Goal: Task Accomplishment & Management: Use online tool/utility

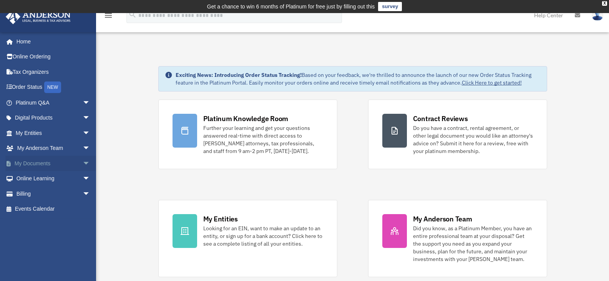
click at [83, 162] on span "arrow_drop_down" at bounding box center [90, 164] width 15 height 16
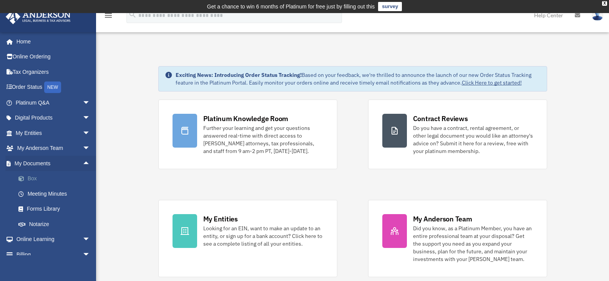
click at [67, 180] on link "Box" at bounding box center [56, 178] width 91 height 15
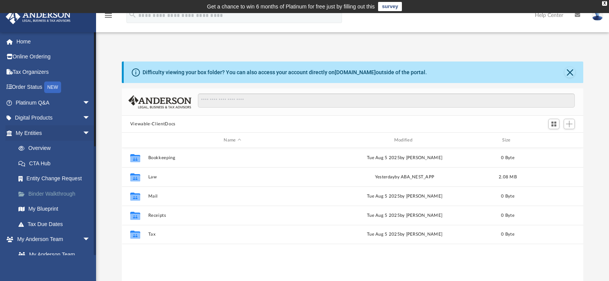
scroll to position [169, 456]
click at [573, 124] on button "Add" at bounding box center [569, 124] width 12 height 11
click at [555, 140] on li "Upload" at bounding box center [558, 139] width 25 height 8
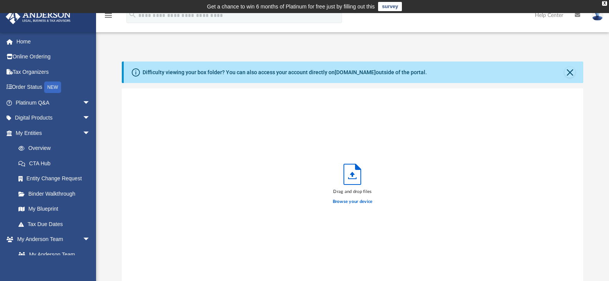
scroll to position [189, 456]
click at [358, 201] on label "Browse your device" at bounding box center [353, 201] width 40 height 7
click at [0, 0] on input "Browse your device" at bounding box center [0, 0] width 0 height 0
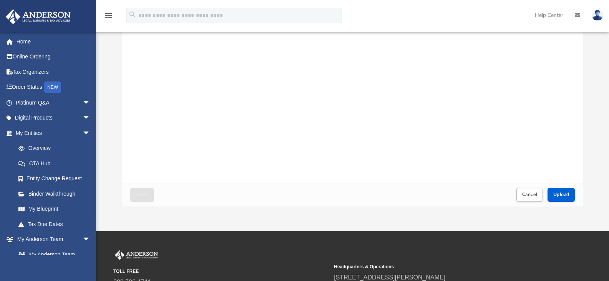
scroll to position [103, 0]
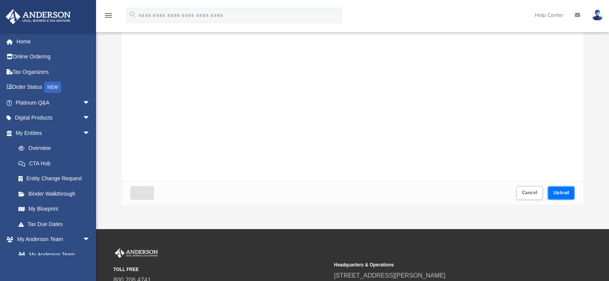
click at [565, 197] on button "Upload" at bounding box center [561, 192] width 28 height 13
click at [140, 195] on span "Close" at bounding box center [142, 192] width 12 height 5
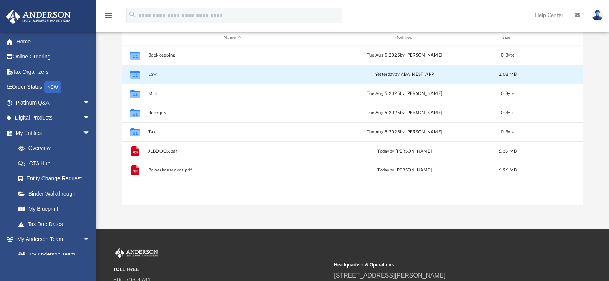
click at [152, 74] on button "Law" at bounding box center [232, 74] width 169 height 5
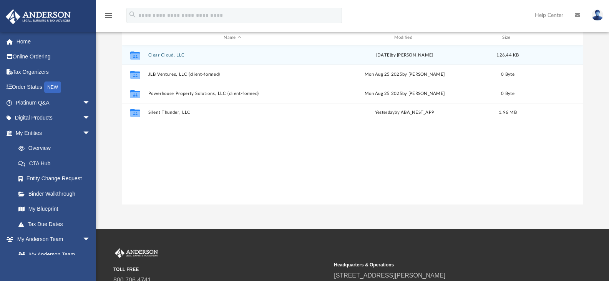
click at [153, 55] on button "Clear Cloud, LLC" at bounding box center [232, 55] width 169 height 5
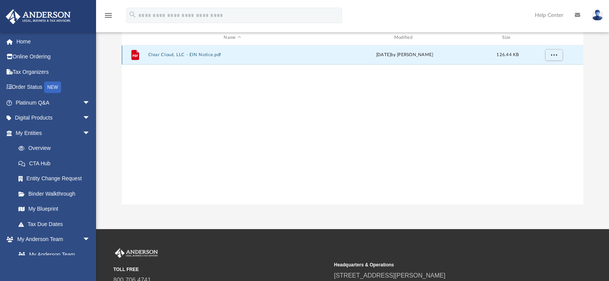
click at [153, 55] on button "Clear Cloud, LLC - EIN Notice.pdf" at bounding box center [232, 54] width 169 height 5
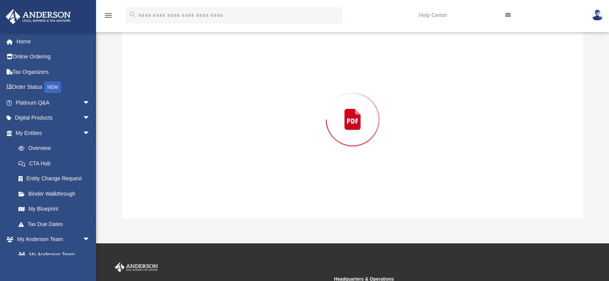
click at [153, 55] on div "Preview" at bounding box center [353, 119] width 462 height 198
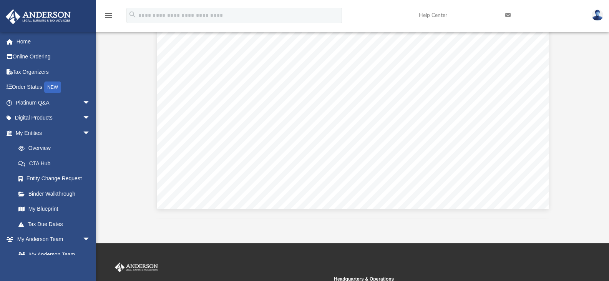
scroll to position [295, 0]
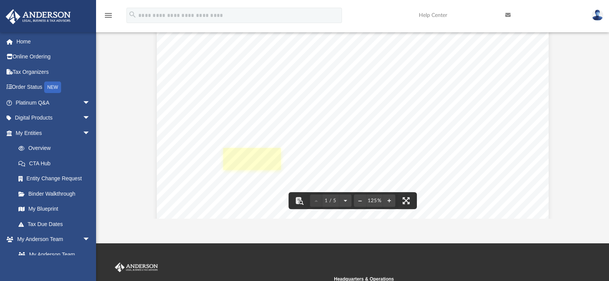
click at [253, 158] on link "Page 1" at bounding box center [252, 159] width 58 height 22
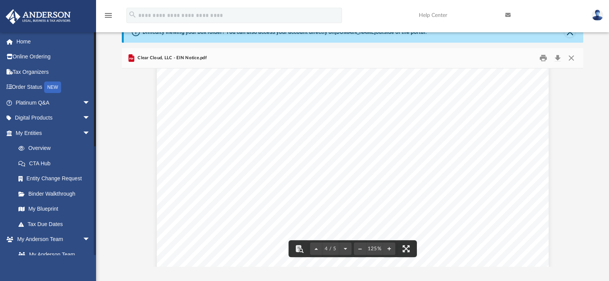
scroll to position [0, 0]
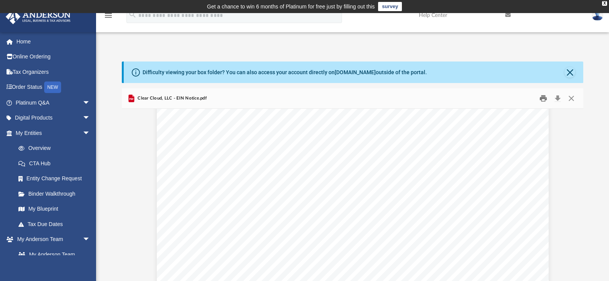
click at [539, 99] on button "Print" at bounding box center [542, 99] width 15 height 12
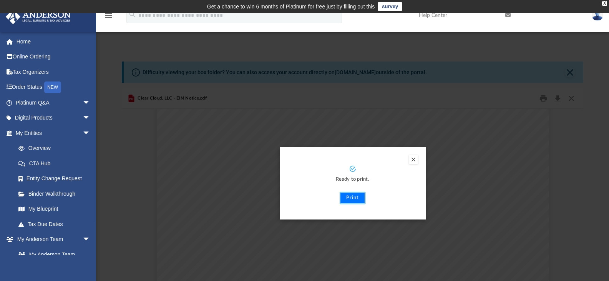
click at [350, 198] on button "Print" at bounding box center [353, 198] width 26 height 12
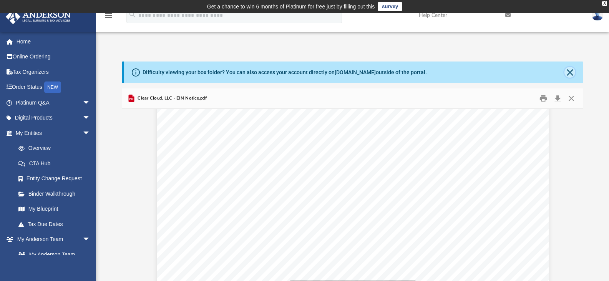
click at [570, 76] on button "Close" at bounding box center [569, 72] width 11 height 11
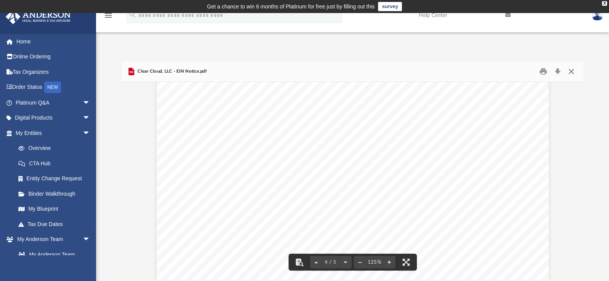
click at [572, 74] on button "Close" at bounding box center [571, 72] width 14 height 12
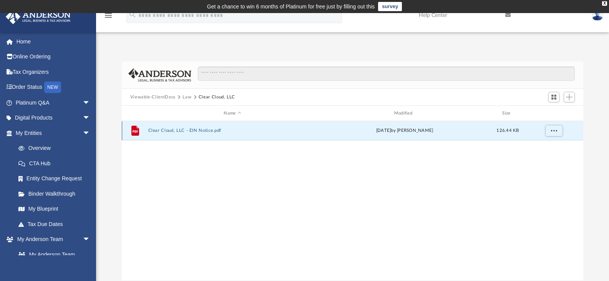
click at [159, 131] on button "Clear Cloud, LLC - EIN Notice.pdf" at bounding box center [232, 130] width 169 height 5
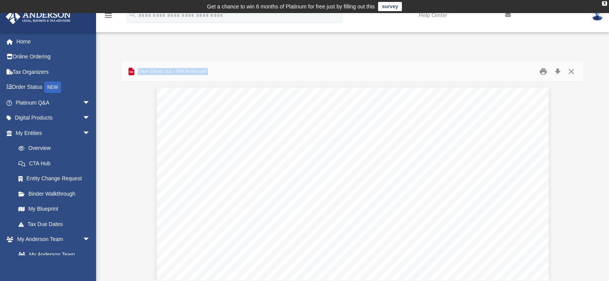
scroll to position [1556, 0]
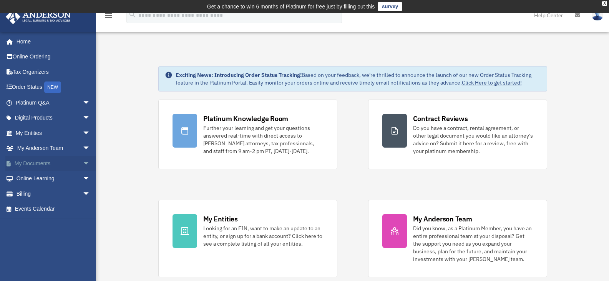
click at [44, 160] on link "My Documents arrow_drop_down" at bounding box center [53, 163] width 96 height 15
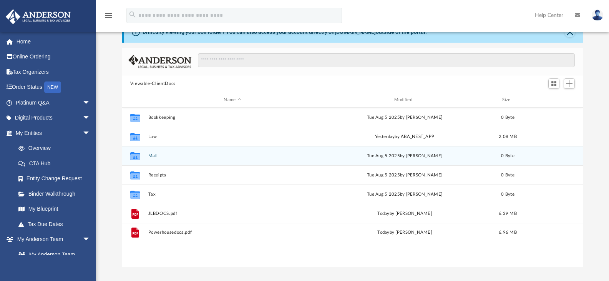
scroll to position [51, 0]
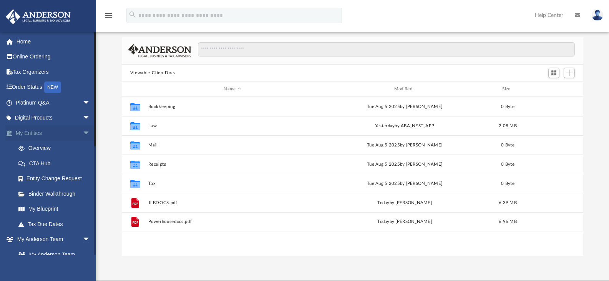
click at [38, 133] on link "My Entities arrow_drop_down" at bounding box center [53, 132] width 96 height 15
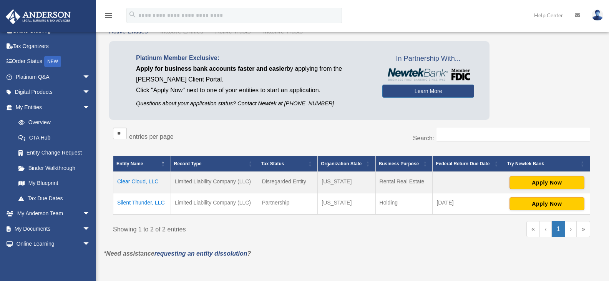
scroll to position [64, 0]
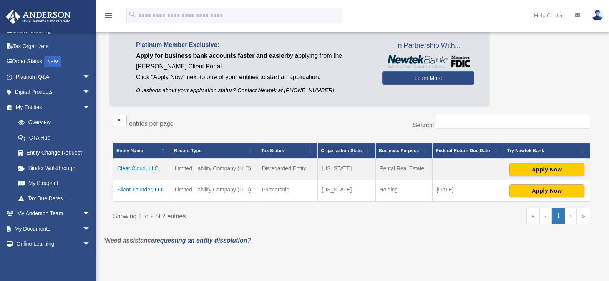
click at [127, 187] on td "Silent Thunder, LLC" at bounding box center [142, 191] width 58 height 22
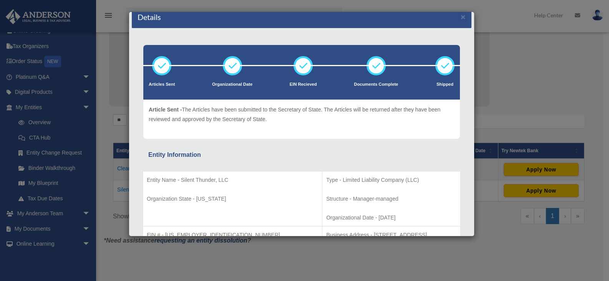
scroll to position [0, 0]
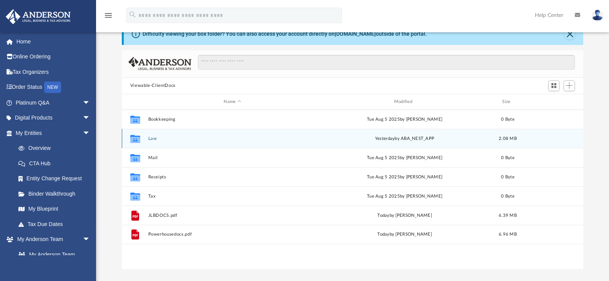
scroll to position [38, 0]
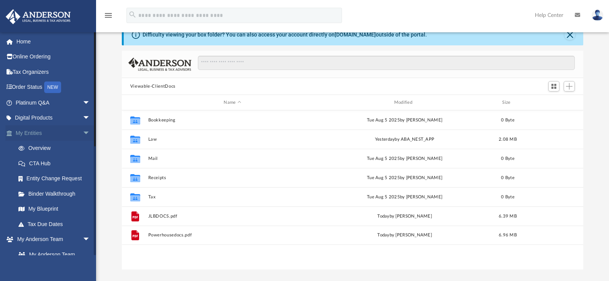
click at [41, 133] on link "My Entities arrow_drop_down" at bounding box center [53, 132] width 96 height 15
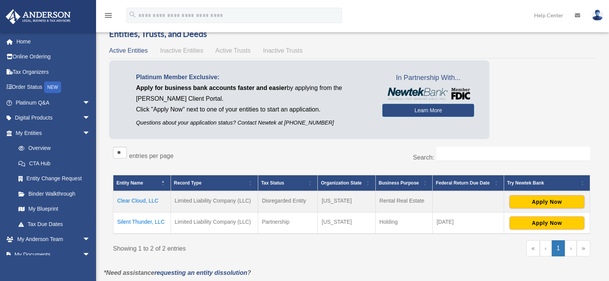
scroll to position [42, 0]
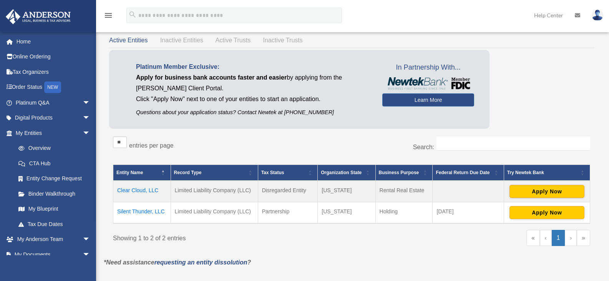
click at [144, 189] on td "Clear Cloud, LLC" at bounding box center [142, 192] width 58 height 22
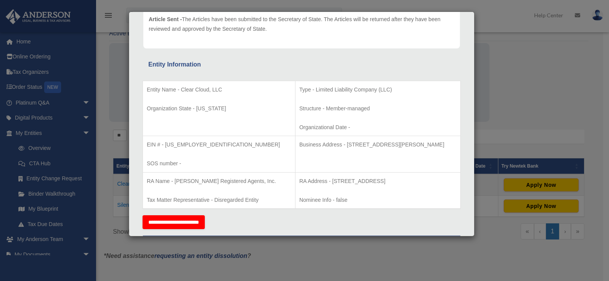
scroll to position [51, 0]
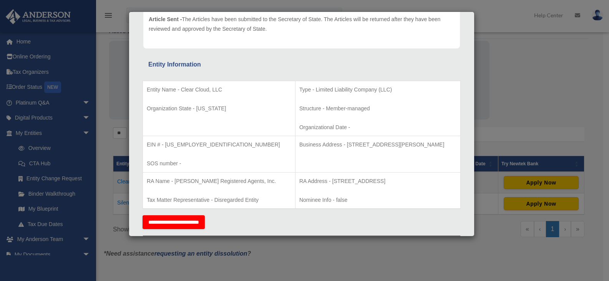
click at [81, 254] on div "Details × Articles Sent Organizational Date" at bounding box center [304, 140] width 609 height 281
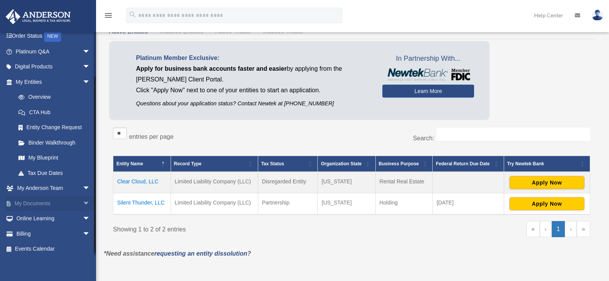
click at [83, 207] on span "arrow_drop_down" at bounding box center [90, 204] width 15 height 16
click at [53, 218] on link "Box" at bounding box center [56, 218] width 91 height 15
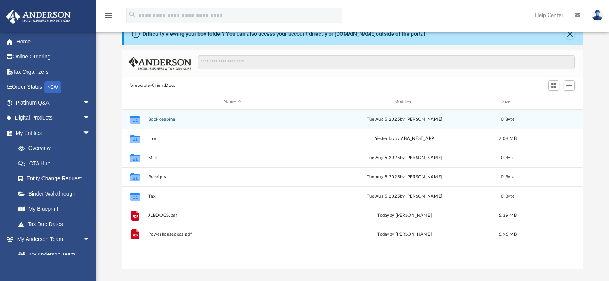
scroll to position [51, 0]
